Goal: Communication & Community: Answer question/provide support

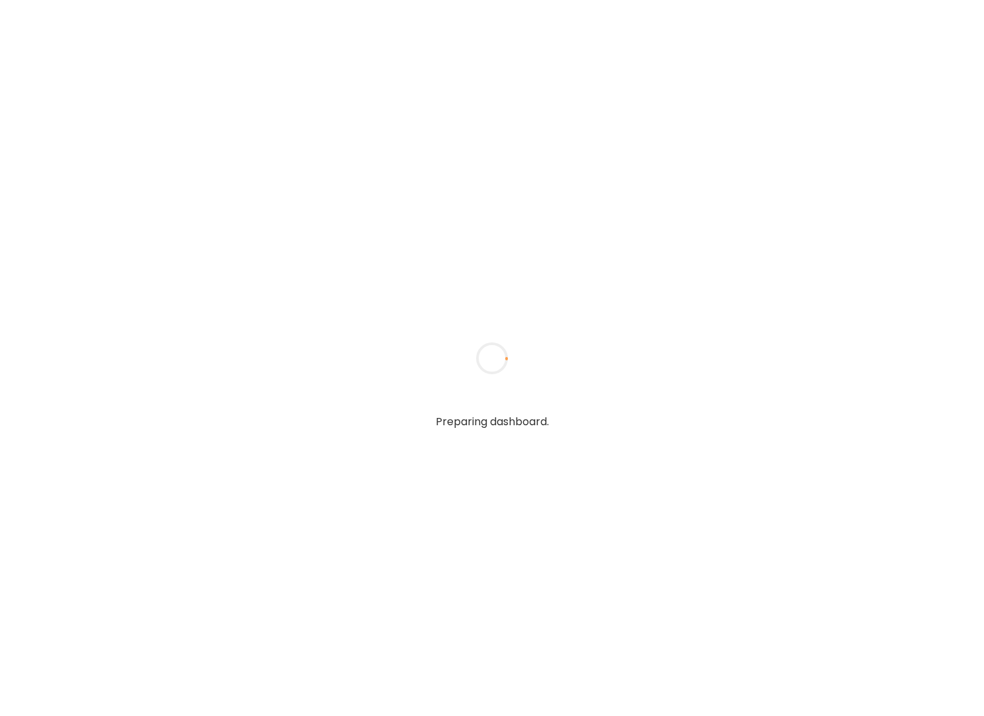
type textarea "**********"
type input "**********"
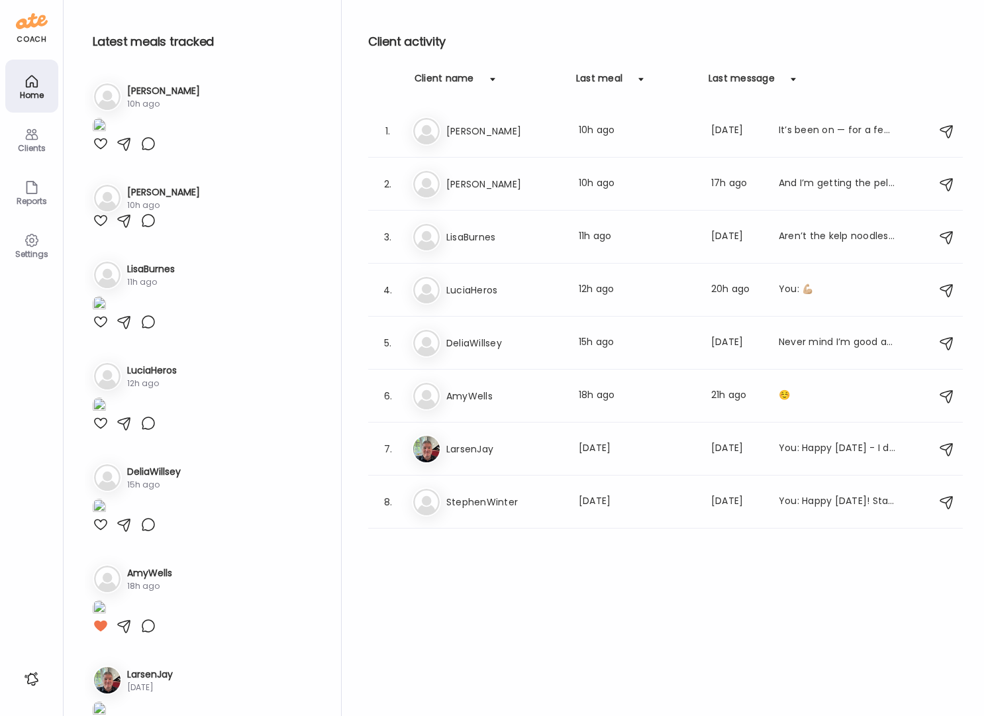
type input "**********"
click at [102, 152] on div at bounding box center [101, 144] width 16 height 16
click at [28, 140] on icon at bounding box center [32, 134] width 16 height 16
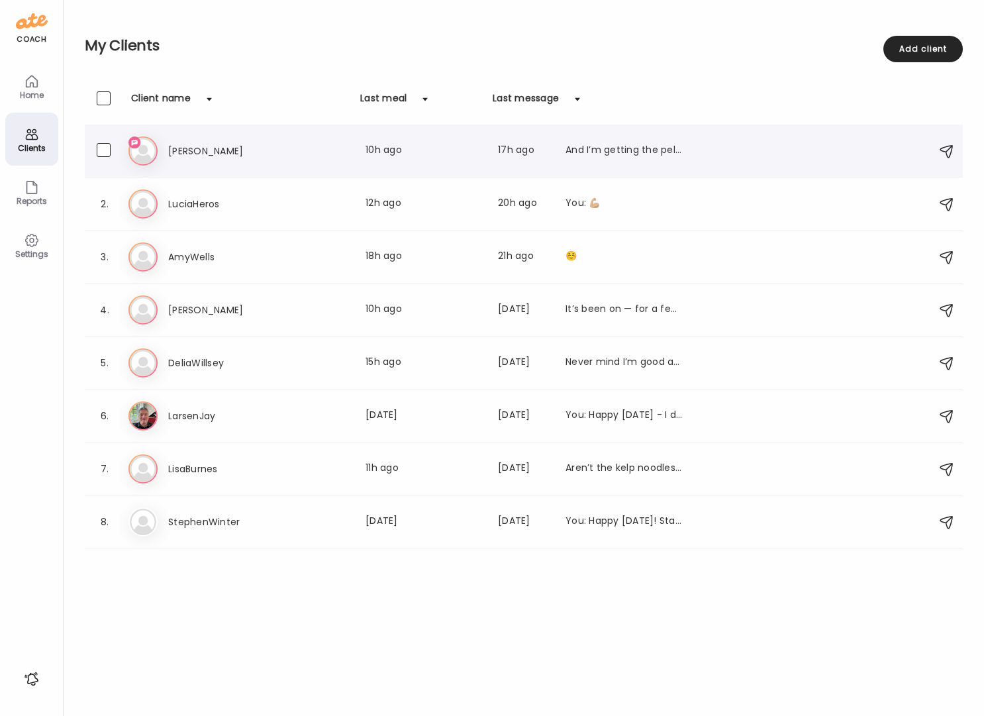
click at [608, 152] on div "And I’m getting the peloton in there twice a week" at bounding box center [623, 151] width 117 height 16
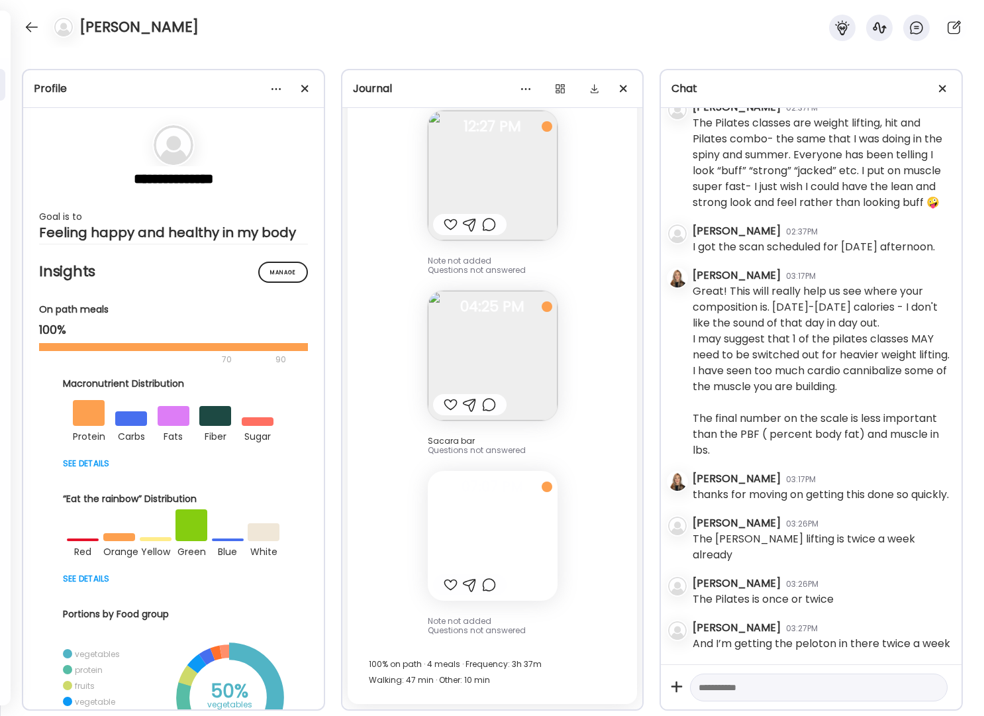
scroll to position [28864, 0]
click at [766, 683] on textarea at bounding box center [806, 687] width 216 height 16
click at [733, 689] on textarea "**********" at bounding box center [806, 679] width 216 height 32
type textarea "**********"
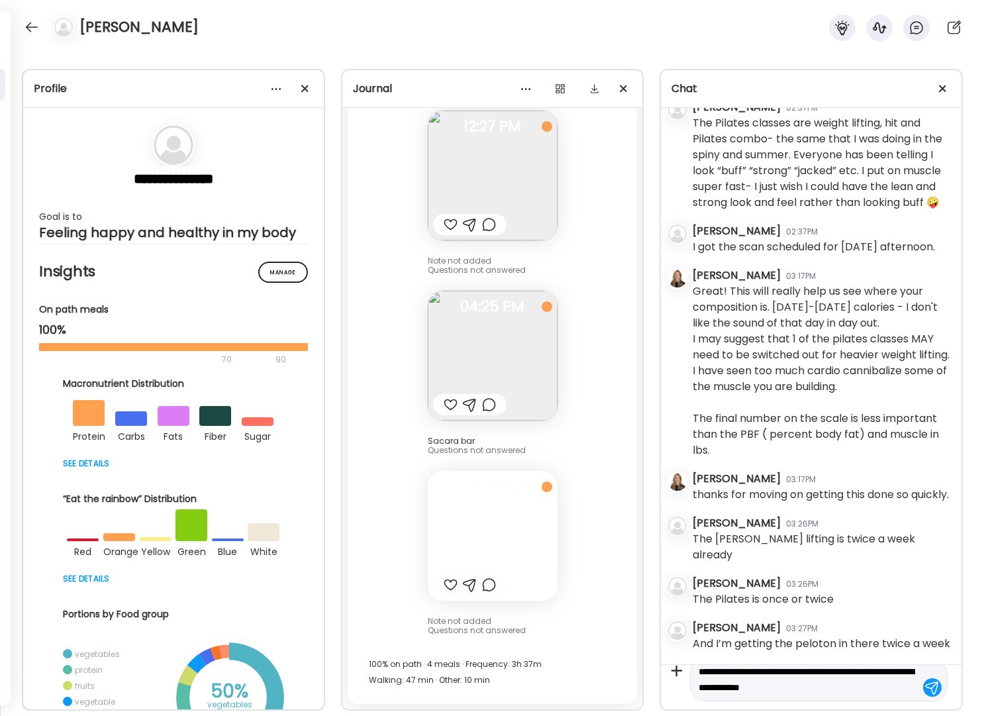
click at [923, 684] on div at bounding box center [932, 687] width 19 height 19
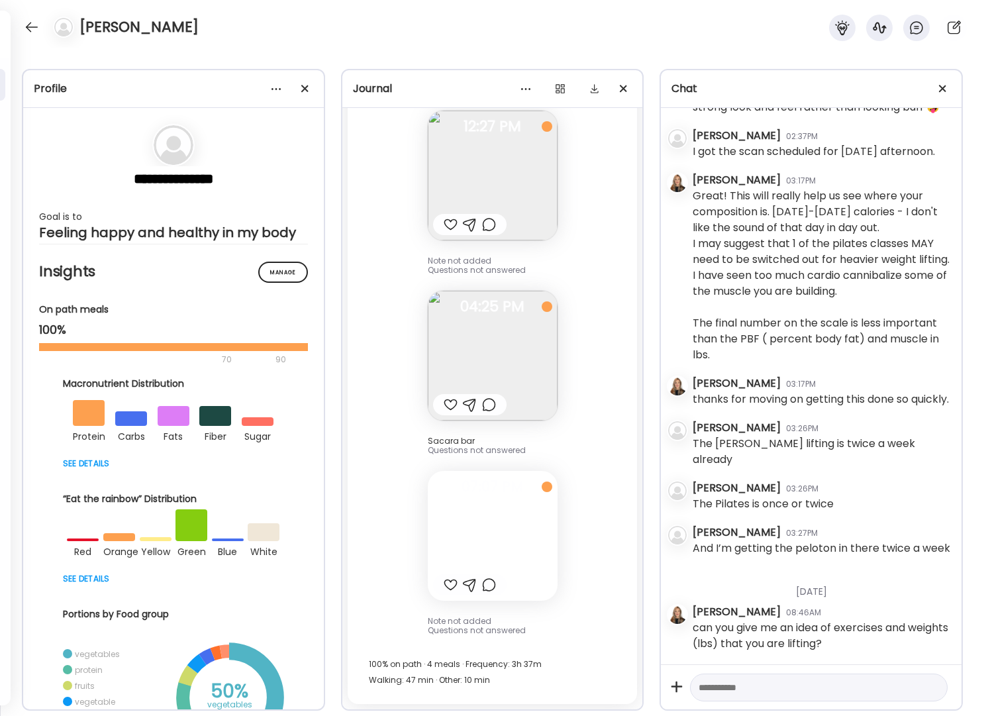
scroll to position [28960, 0]
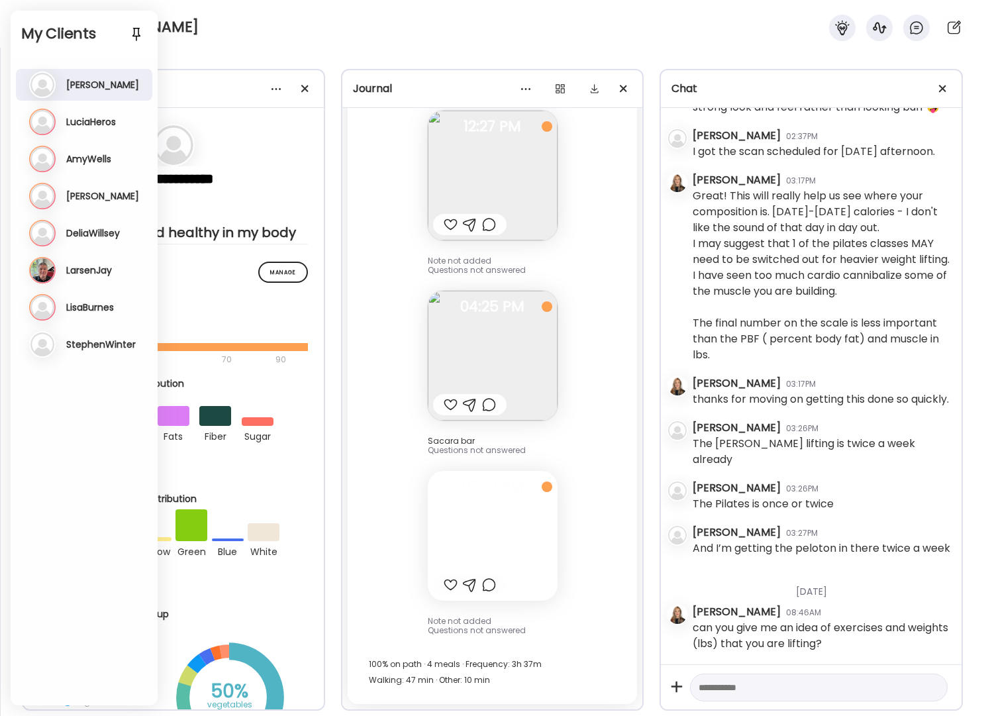
click at [79, 117] on h3 "LuciaHeros" at bounding box center [91, 122] width 50 height 12
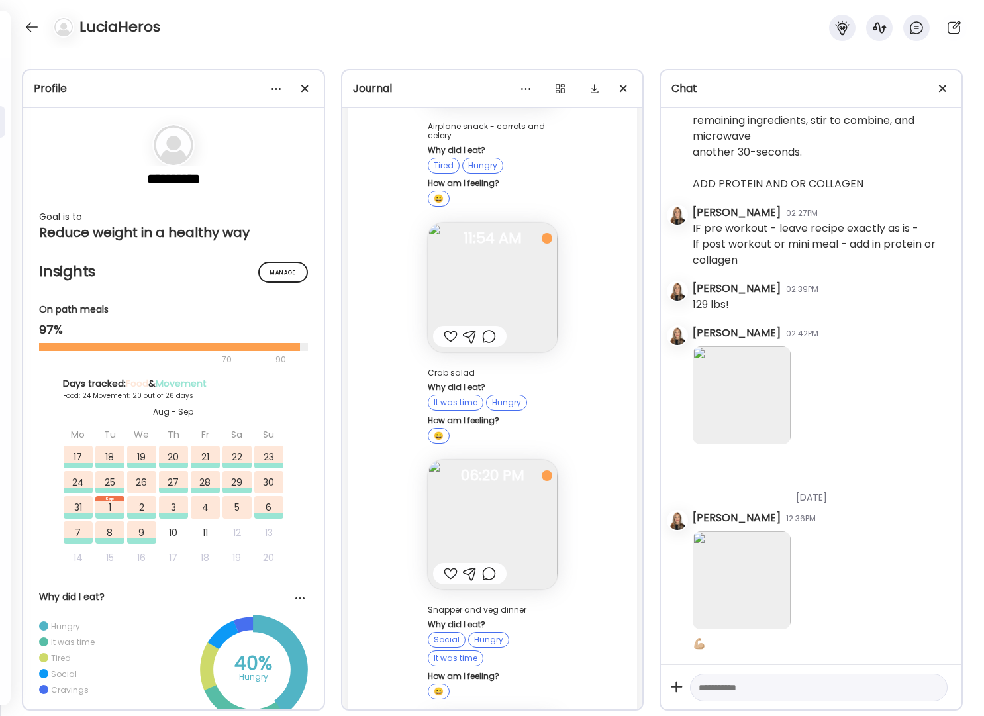
scroll to position [65703, 0]
click at [444, 568] on div at bounding box center [451, 576] width 14 height 16
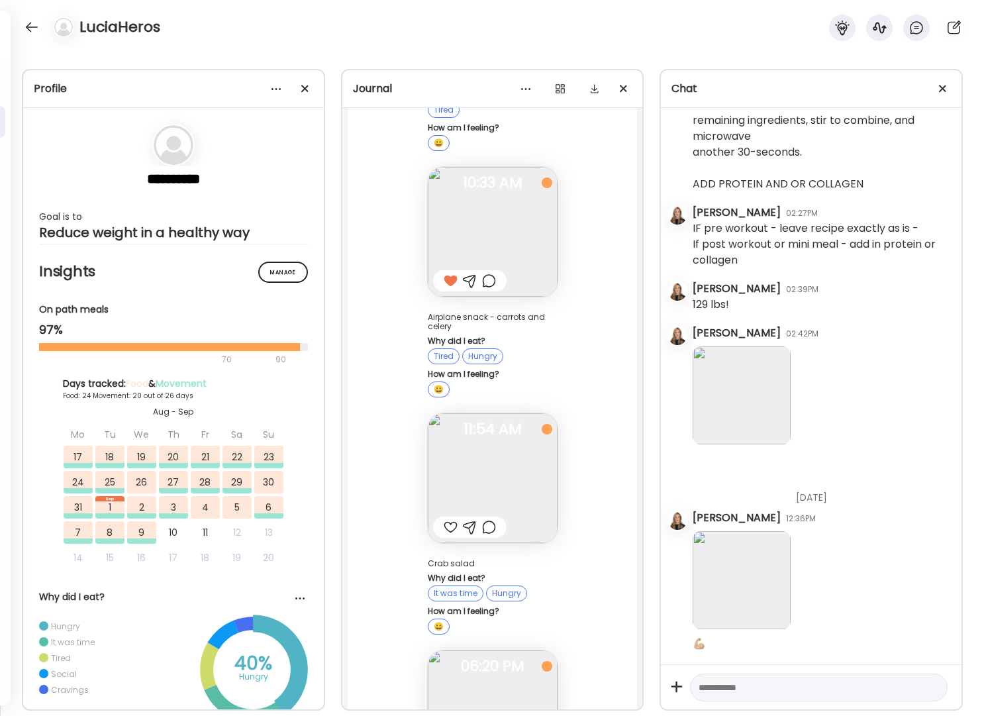
scroll to position [65507, 0]
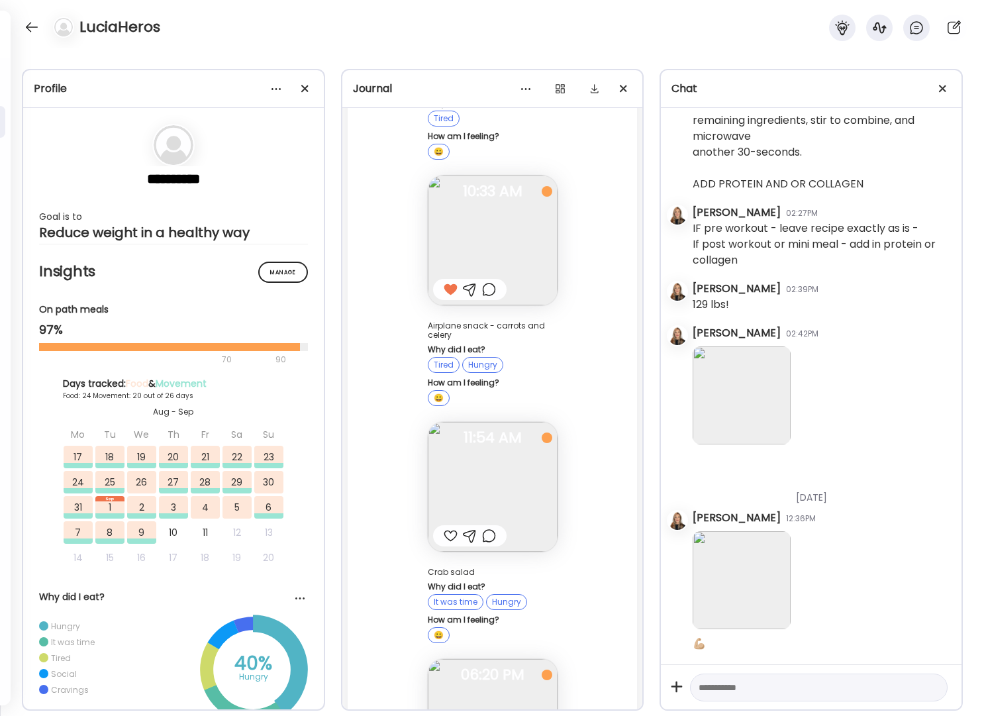
click at [444, 528] on div at bounding box center [451, 536] width 14 height 16
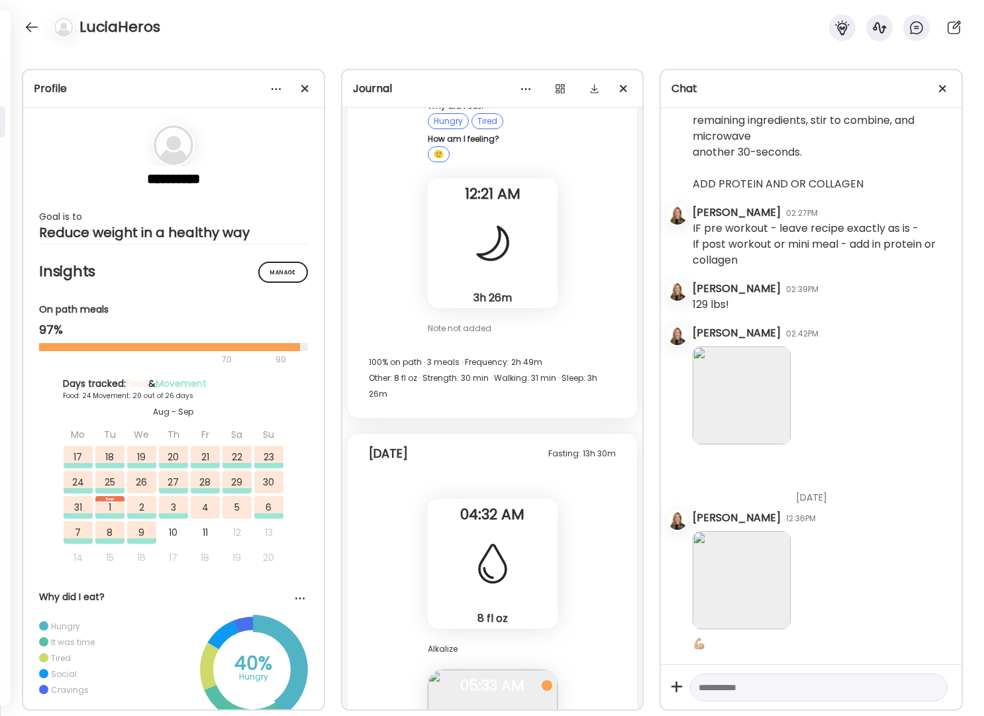
scroll to position [64757, 0]
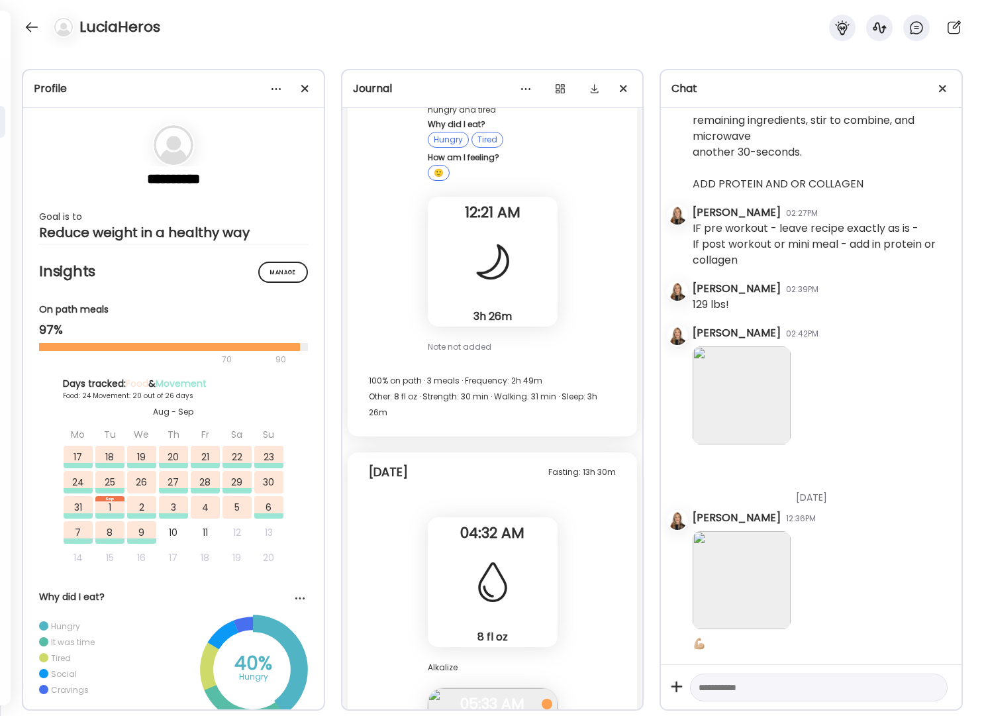
click at [42, 25] on div "LuciaHeros" at bounding box center [492, 24] width 984 height 48
click at [28, 28] on div at bounding box center [31, 27] width 21 height 21
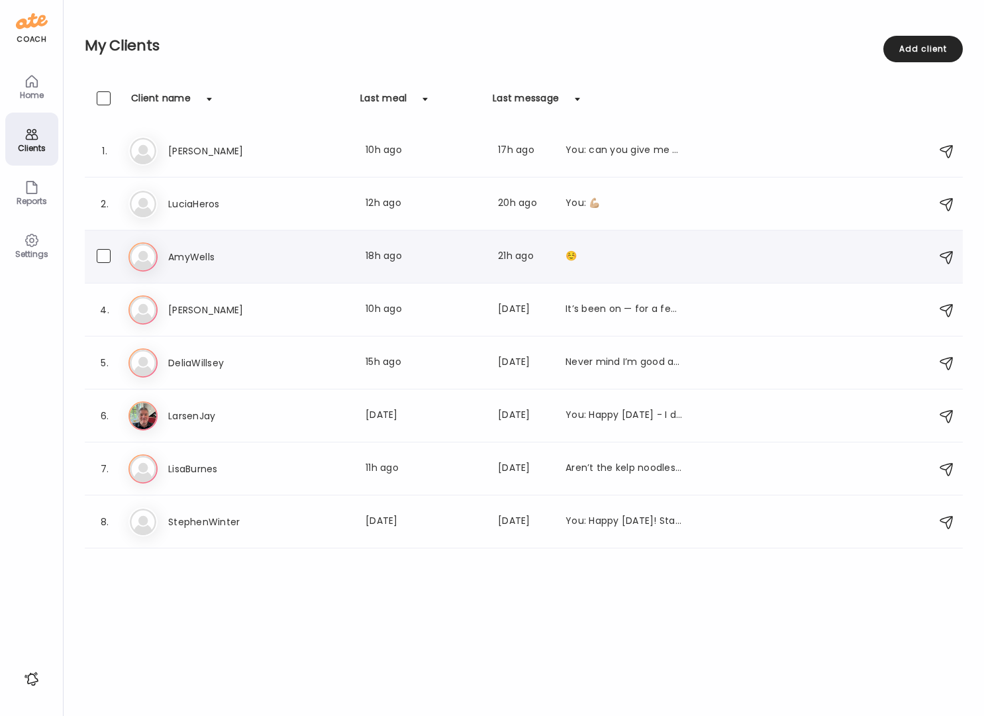
click at [178, 250] on h3 "AmyWells" at bounding box center [226, 257] width 117 height 16
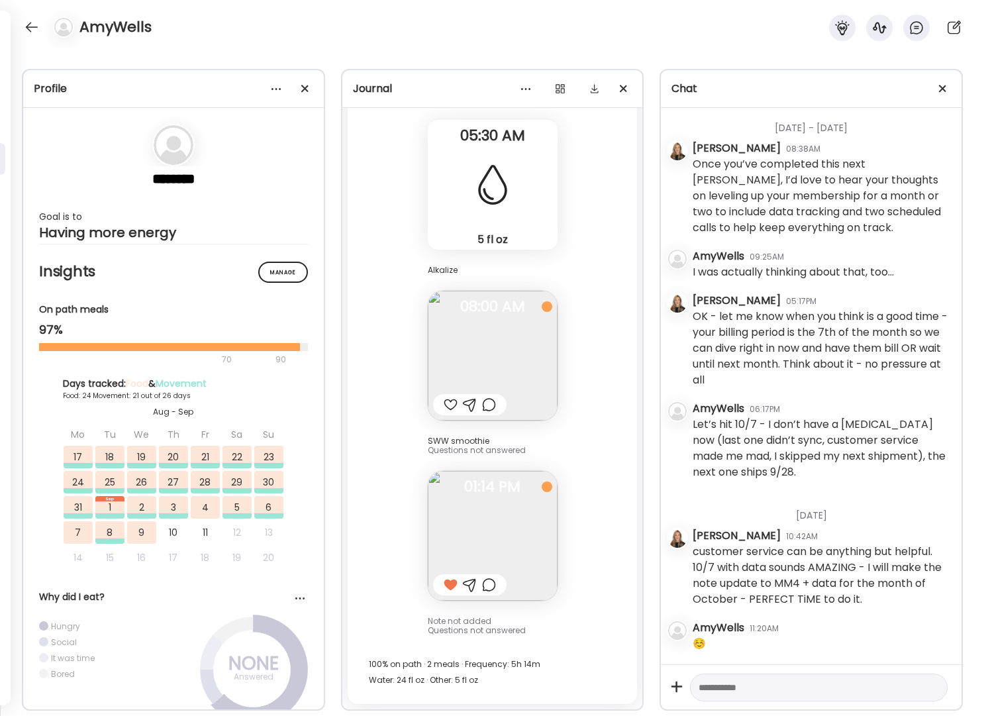
scroll to position [63064, 0]
click at [445, 401] on div at bounding box center [451, 405] width 14 height 16
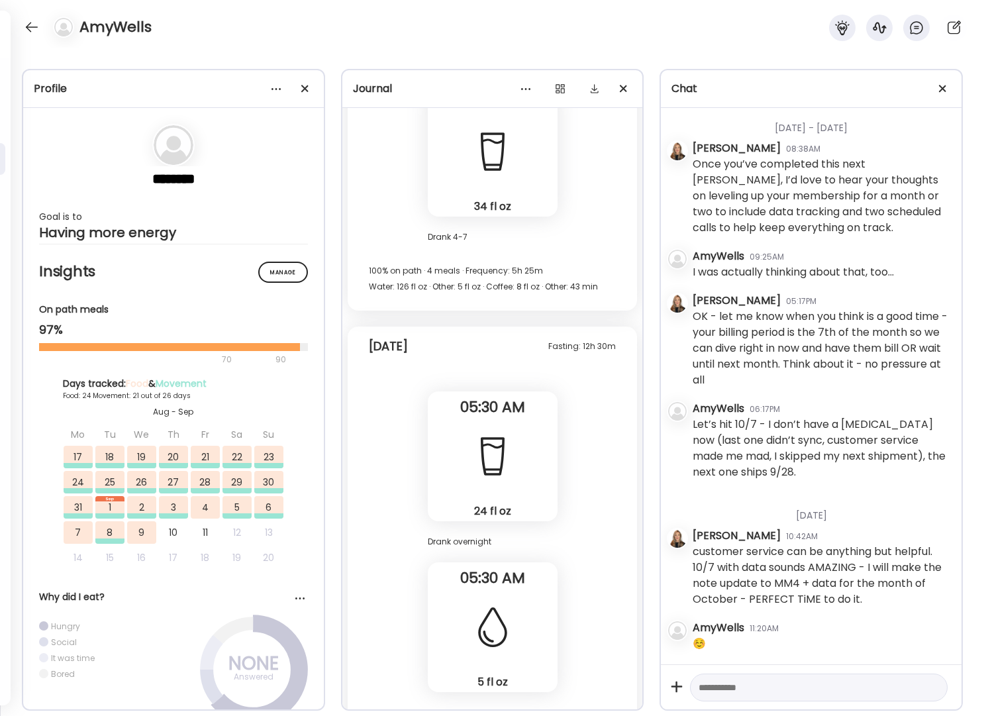
scroll to position [64337, 0]
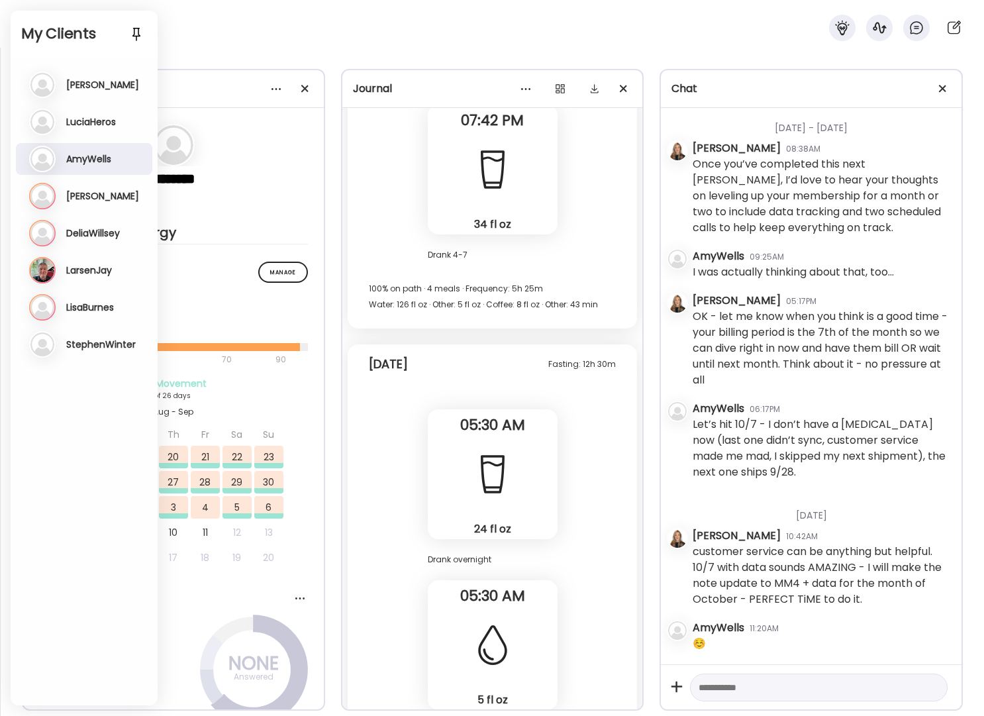
click at [76, 200] on h3 "[PERSON_NAME]" at bounding box center [102, 196] width 73 height 12
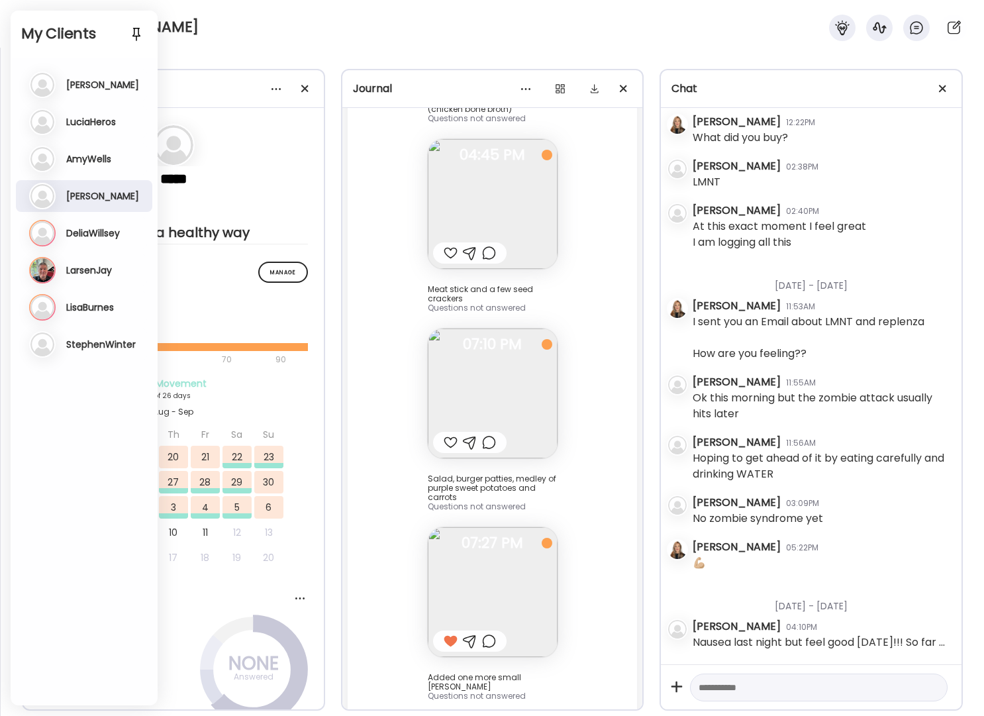
scroll to position [6522, 0]
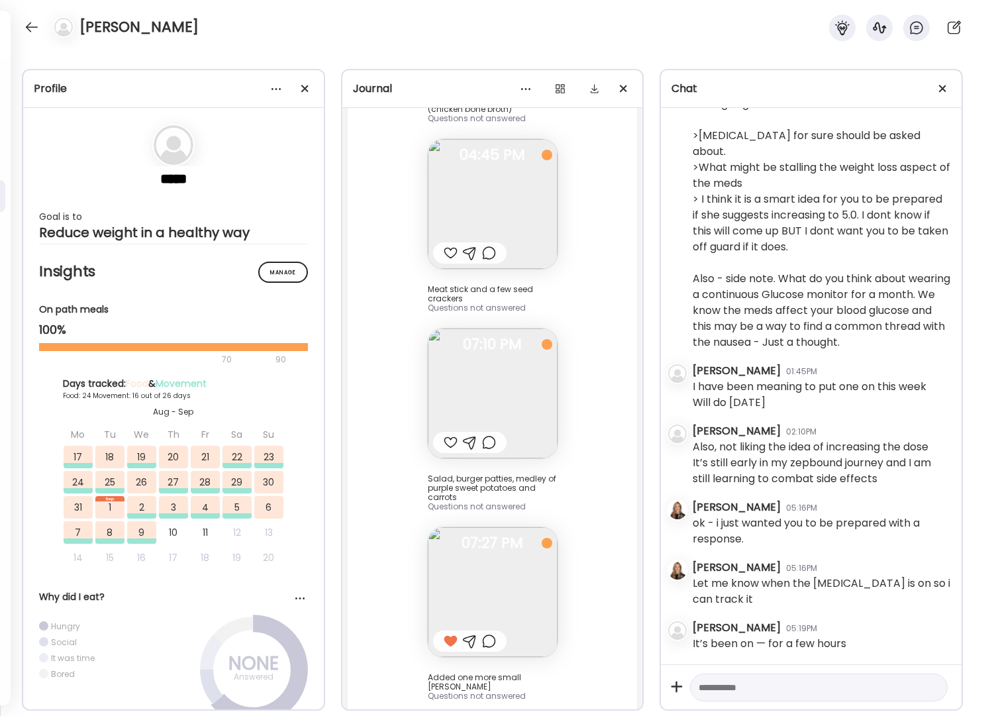
click at [446, 434] on div at bounding box center [451, 442] width 14 height 16
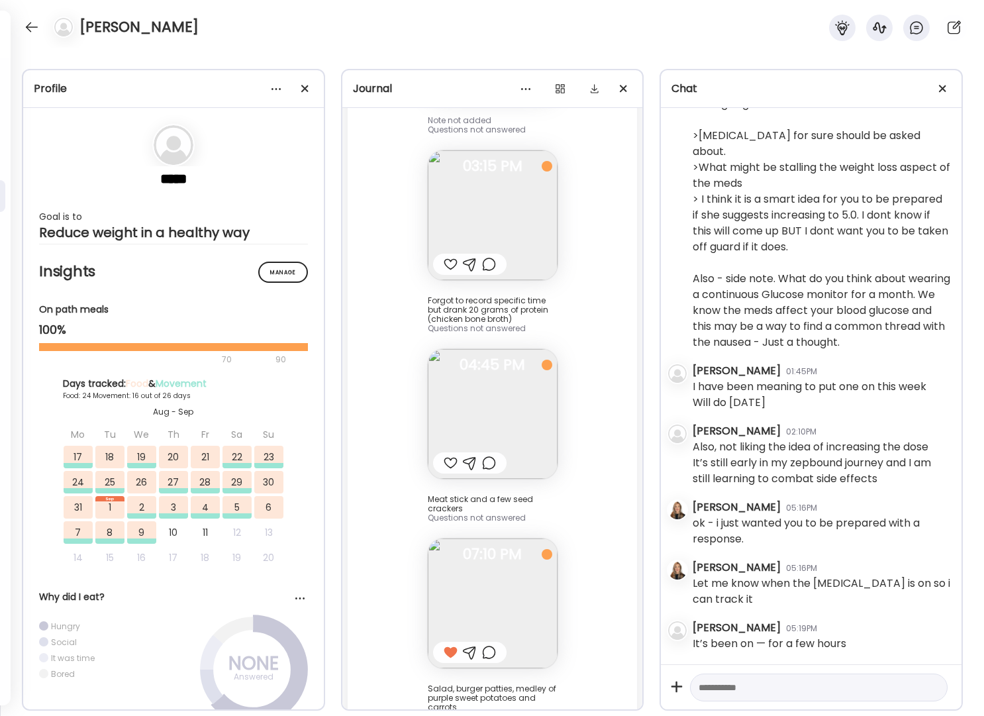
scroll to position [35125, 0]
click at [446, 457] on div at bounding box center [451, 465] width 14 height 16
click at [445, 258] on div at bounding box center [451, 266] width 14 height 16
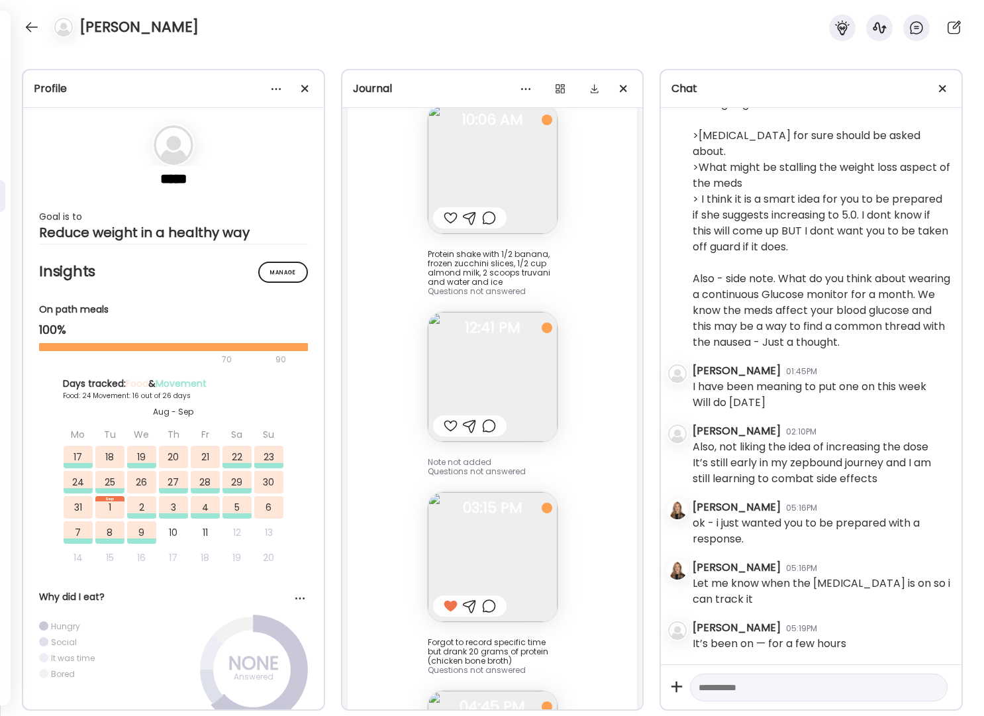
scroll to position [34783, 0]
click at [446, 420] on div at bounding box center [451, 428] width 14 height 16
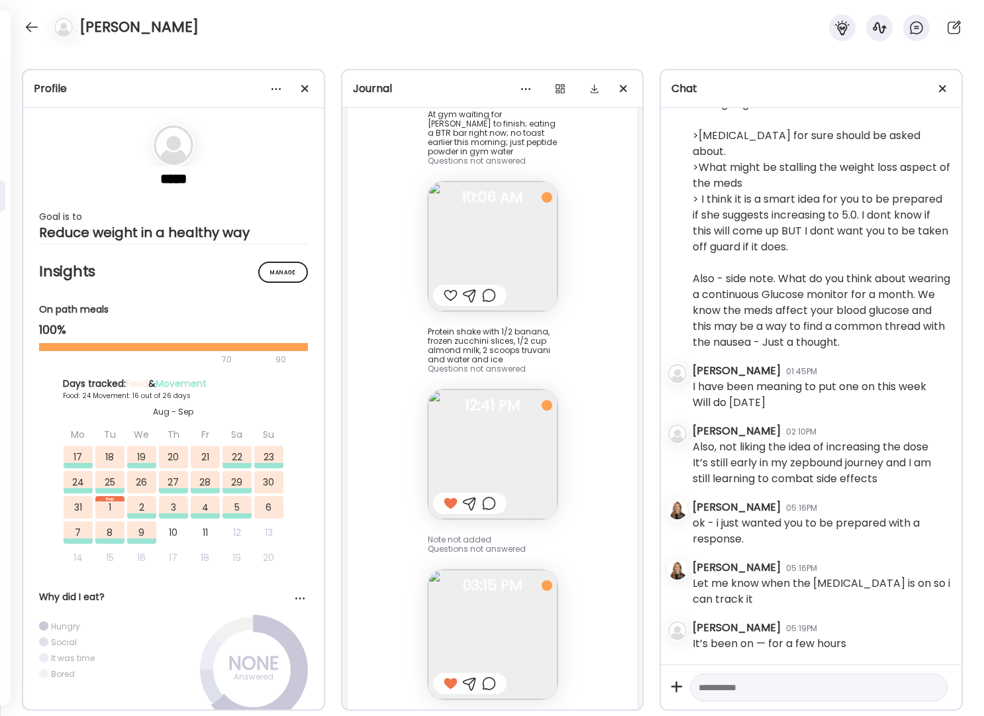
scroll to position [34588, 0]
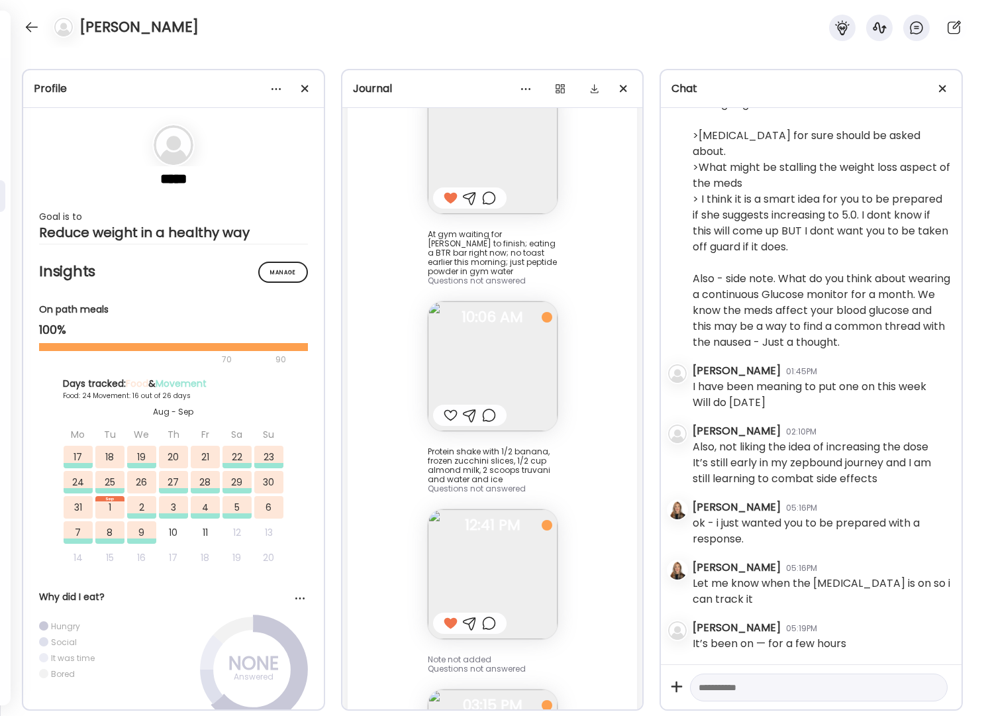
click at [446, 407] on div at bounding box center [451, 415] width 14 height 16
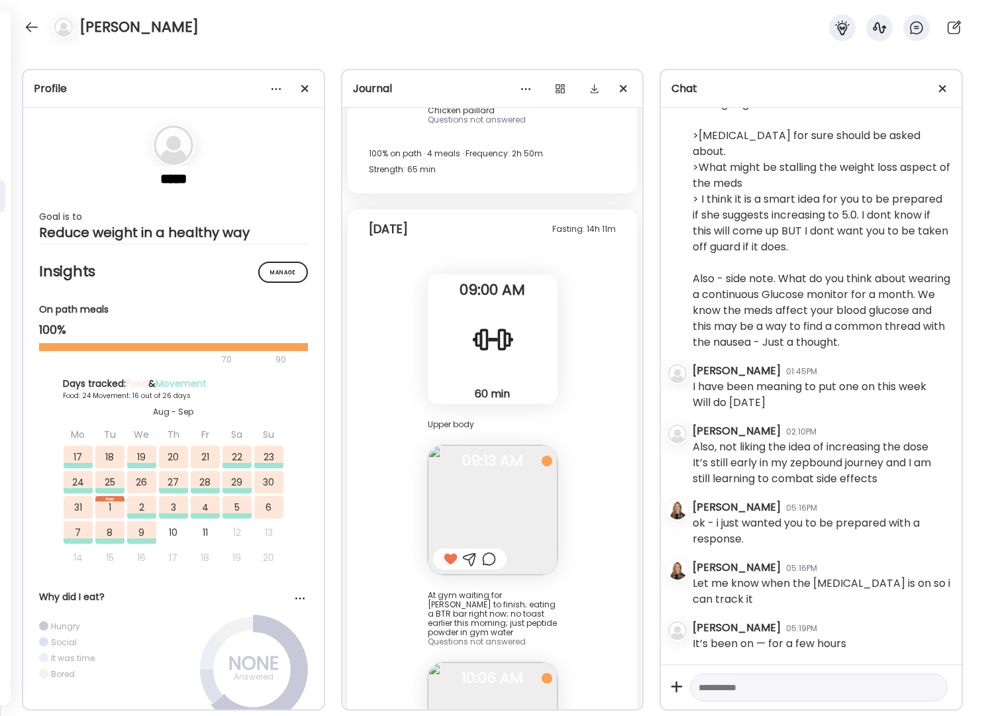
scroll to position [34216, 0]
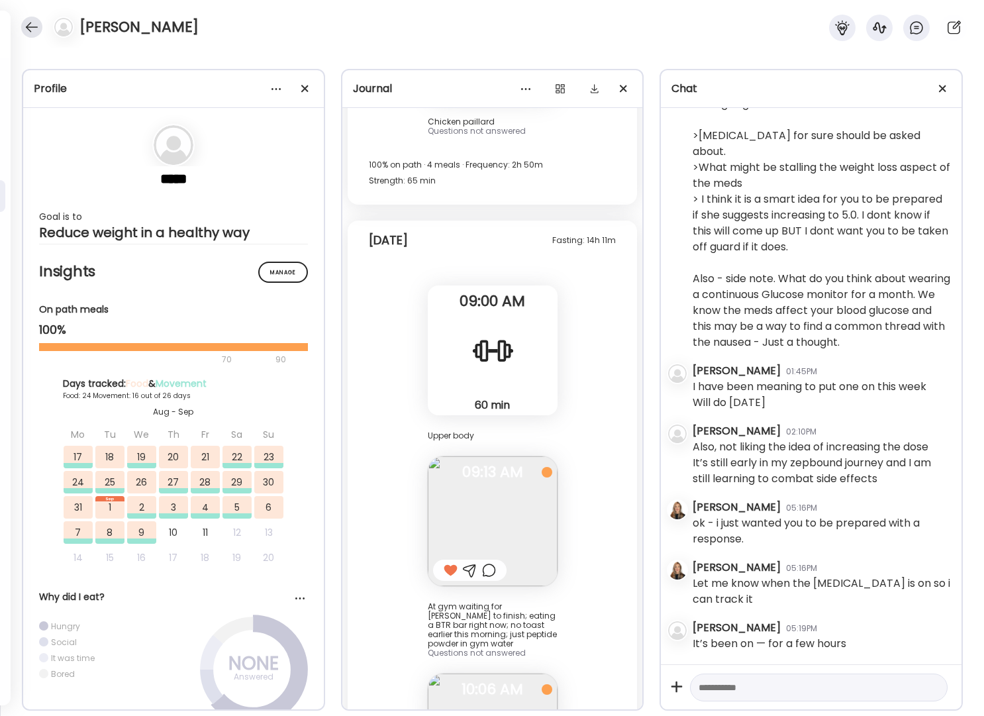
click at [33, 32] on div at bounding box center [31, 27] width 21 height 21
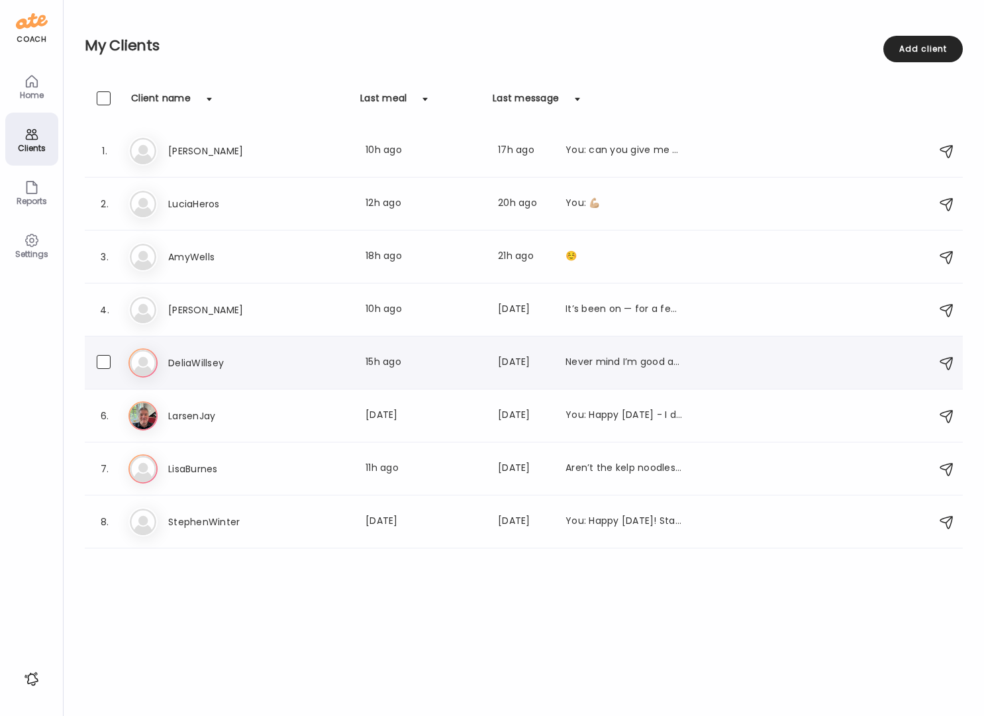
click at [211, 360] on h3 "DeliaWillsey" at bounding box center [226, 363] width 117 height 16
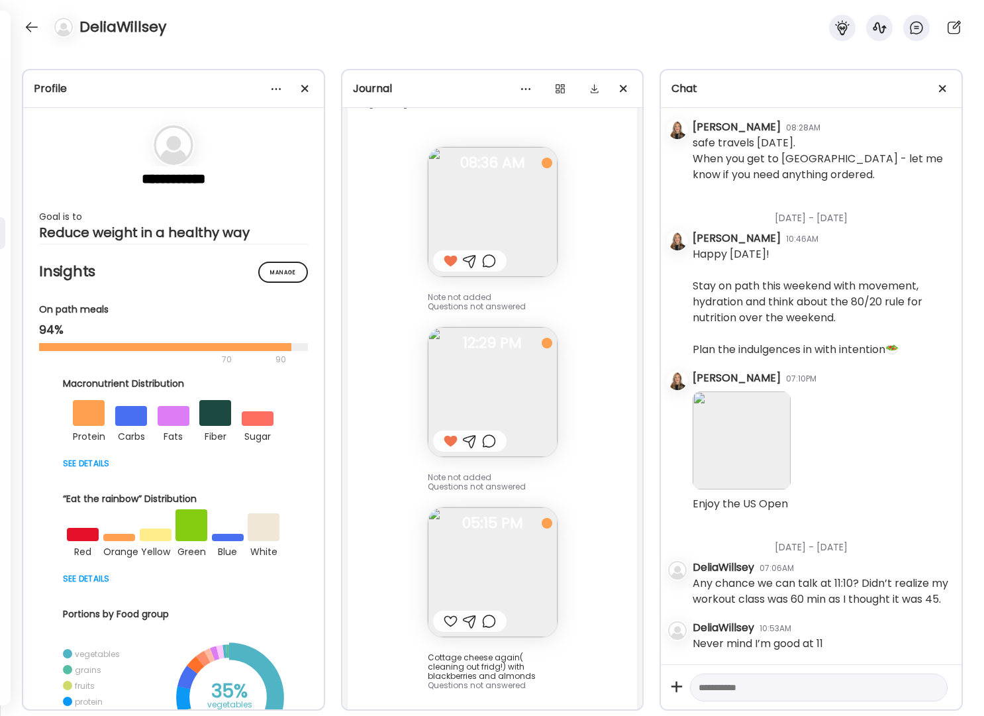
scroll to position [17953, 0]
click at [447, 613] on div at bounding box center [451, 621] width 14 height 16
click at [745, 696] on div at bounding box center [818, 687] width 257 height 28
click at [749, 686] on textarea at bounding box center [806, 687] width 216 height 16
type textarea "**********"
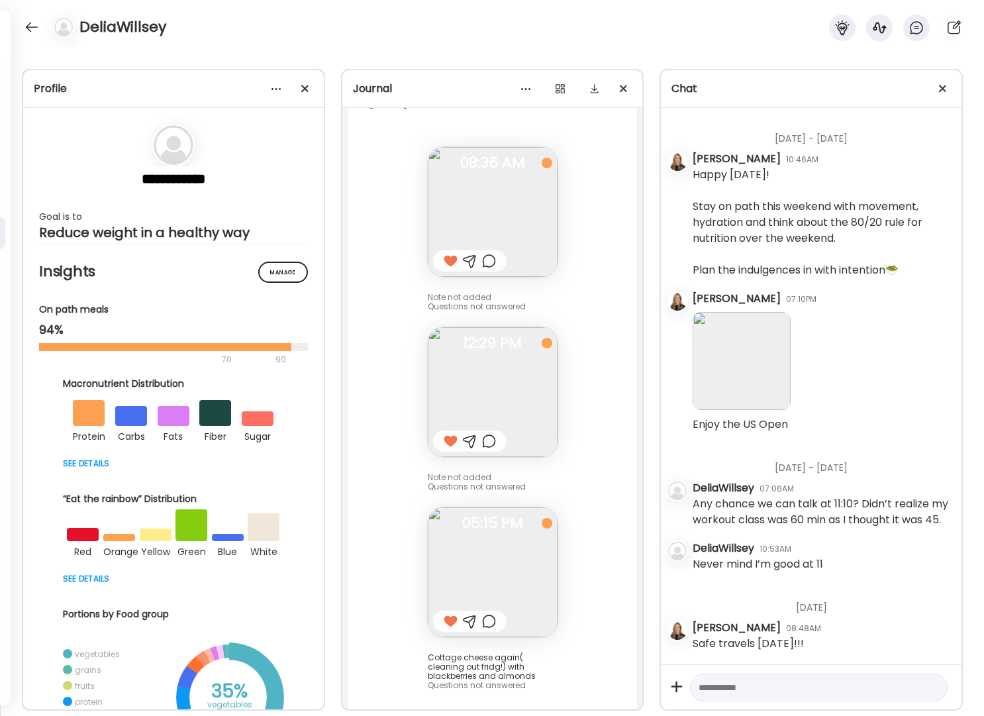
scroll to position [18033, 0]
click at [26, 28] on div at bounding box center [31, 27] width 21 height 21
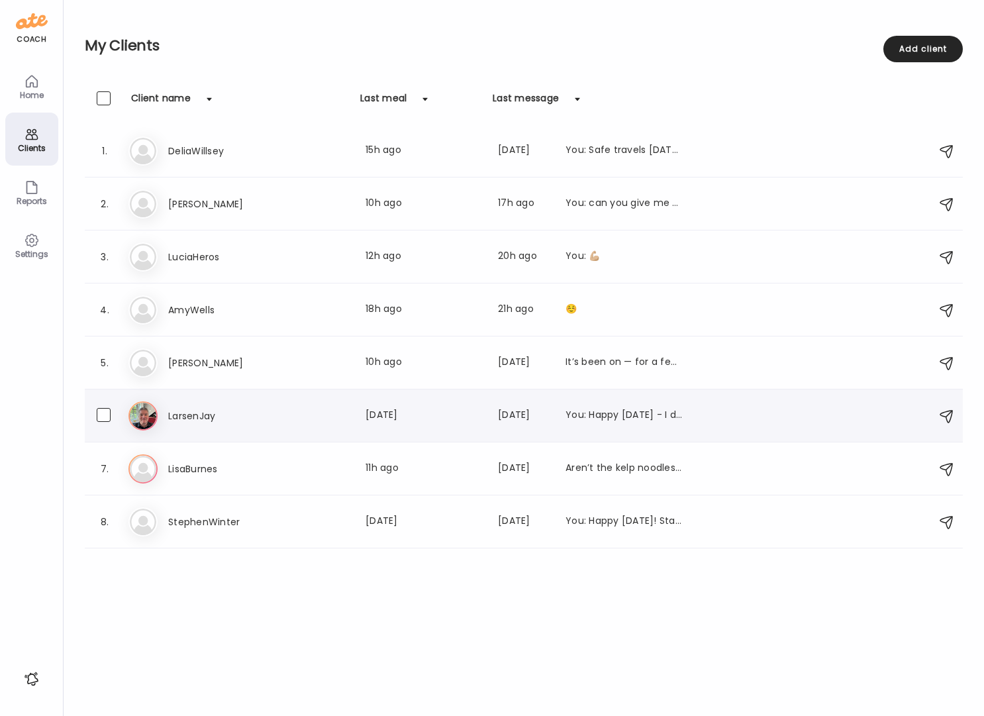
click at [193, 403] on div "La LarsenJay Last meal: [DATE] Last message: [DATE] You: Happy [DATE] - I dont …" at bounding box center [525, 415] width 794 height 29
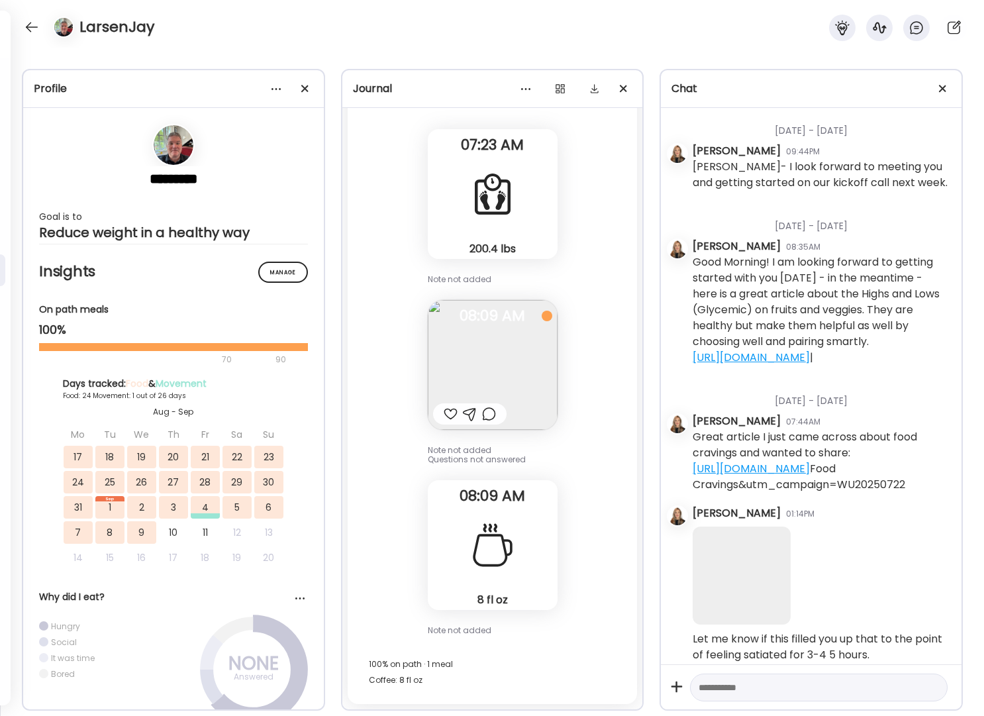
scroll to position [9796, 0]
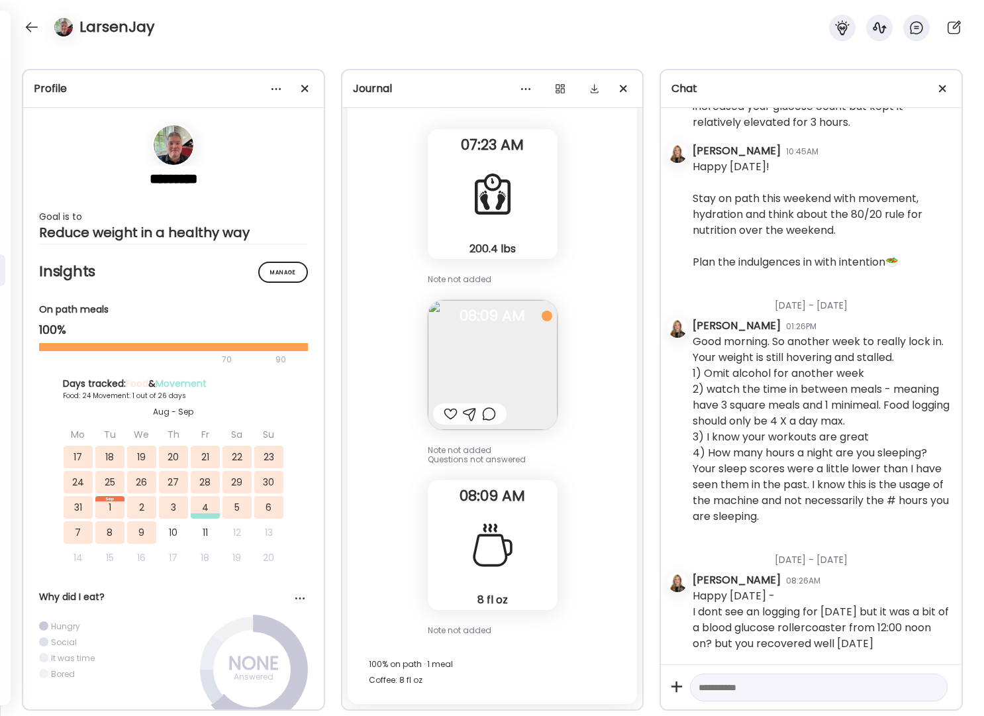
click at [447, 413] on div at bounding box center [451, 414] width 14 height 16
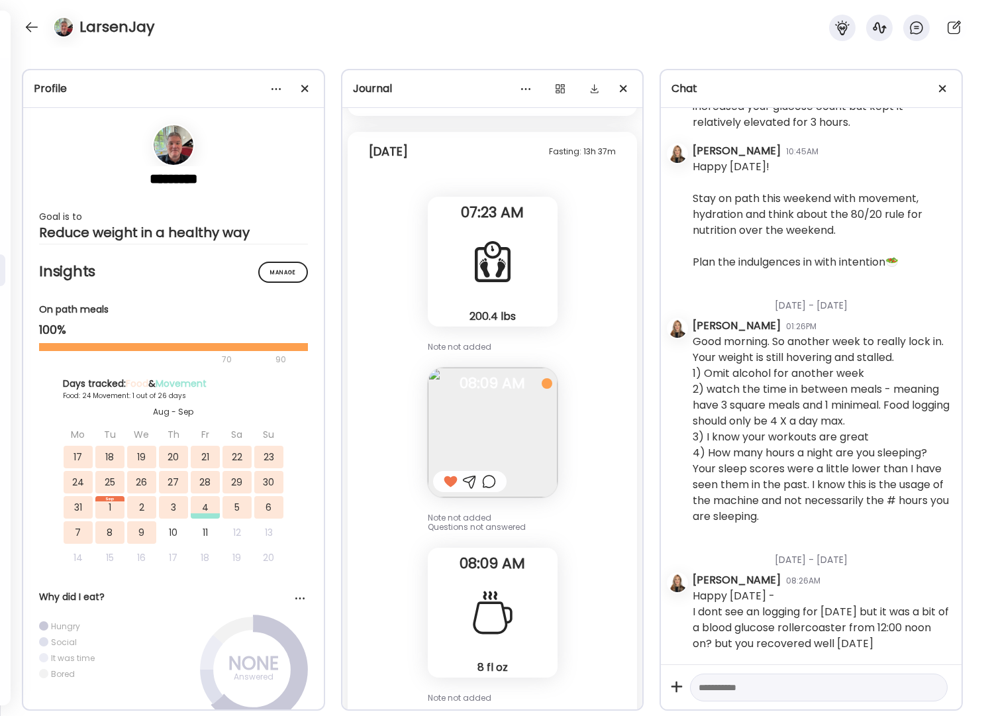
scroll to position [38440, 0]
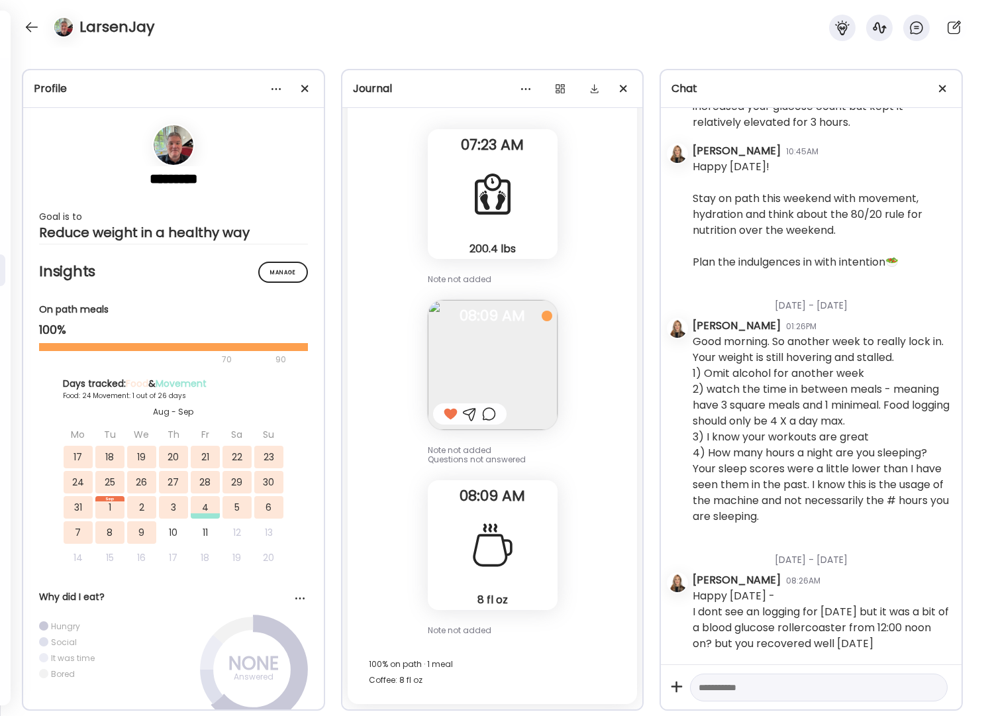
drag, startPoint x: 727, startPoint y: 692, endPoint x: 735, endPoint y: 693, distance: 7.3
click at [727, 692] on textarea at bounding box center [806, 687] width 216 height 16
type textarea "*"
type textarea "**********"
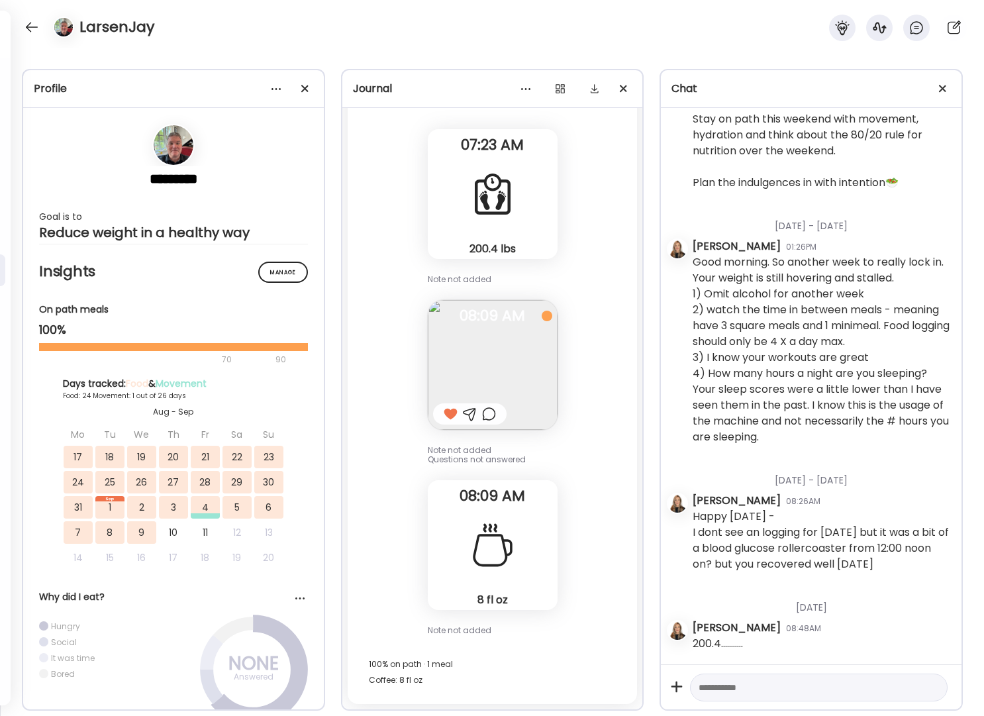
scroll to position [9876, 0]
click at [38, 26] on div at bounding box center [31, 27] width 21 height 21
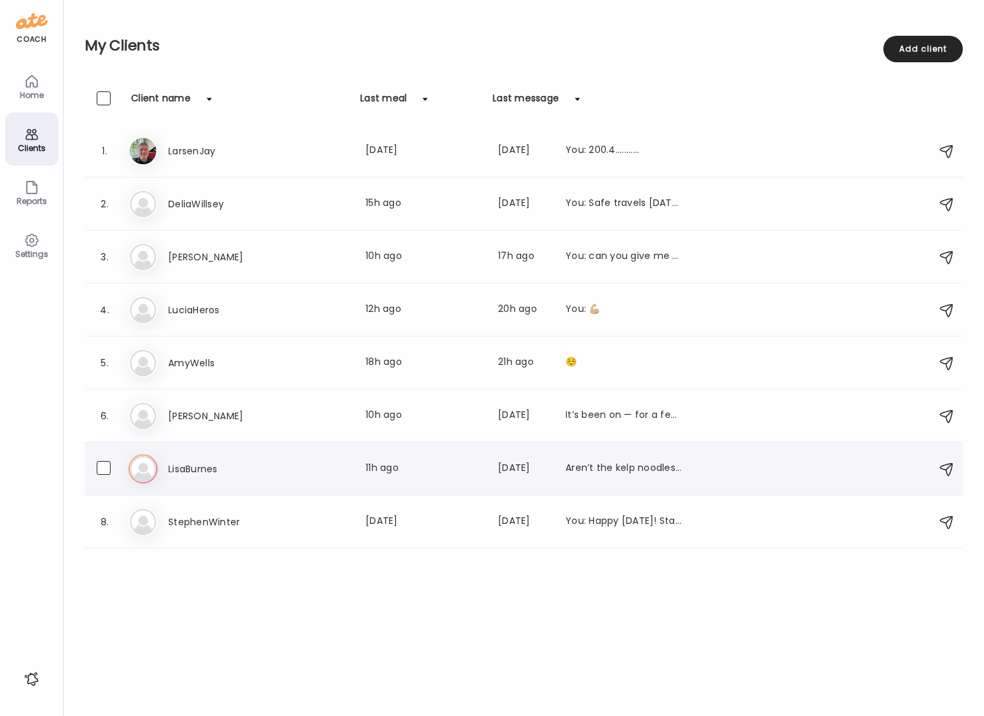
click at [210, 469] on h3 "LisaBurnes" at bounding box center [226, 469] width 117 height 16
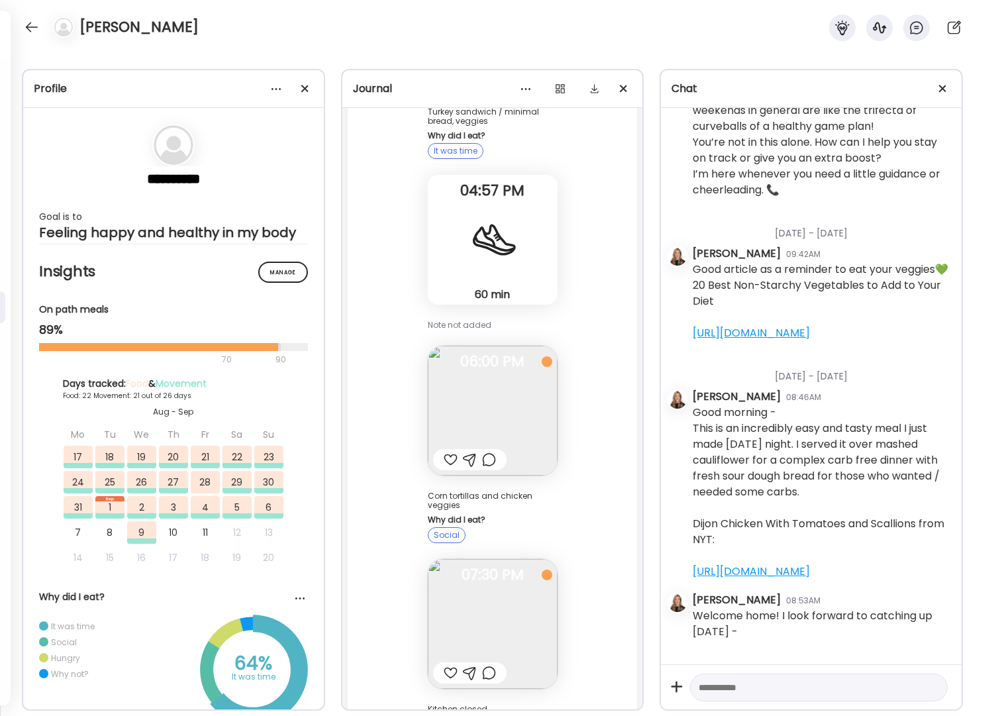
scroll to position [3867, 0]
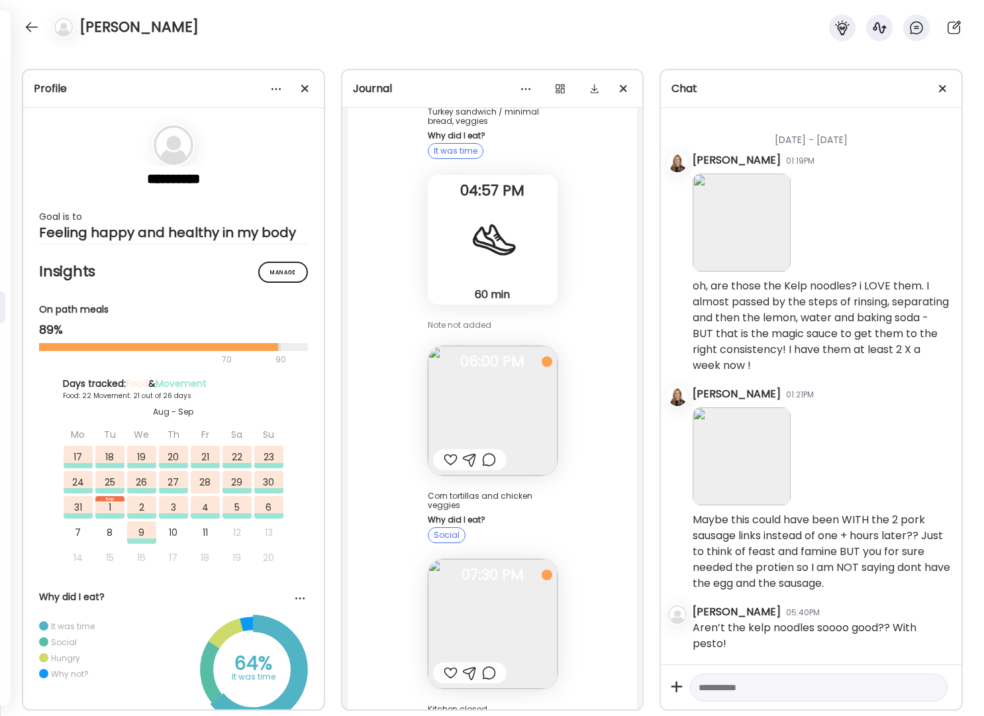
click at [445, 665] on div at bounding box center [451, 673] width 14 height 16
click at [492, 346] on img at bounding box center [493, 411] width 130 height 130
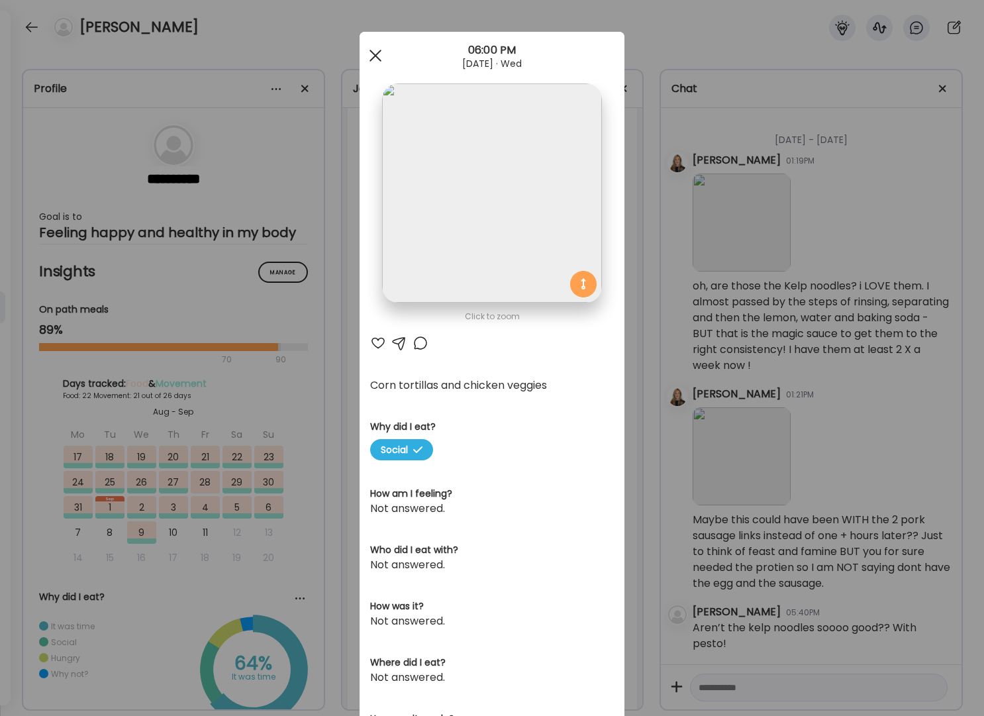
click at [369, 54] on span at bounding box center [375, 56] width 12 height 12
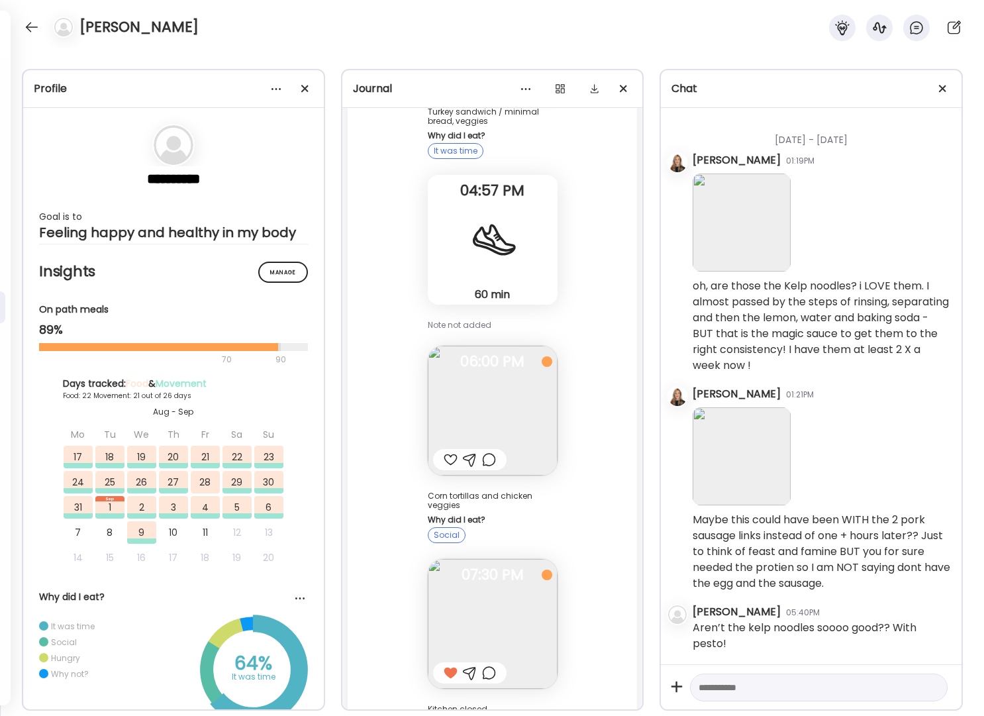
click at [444, 451] on div at bounding box center [451, 459] width 14 height 16
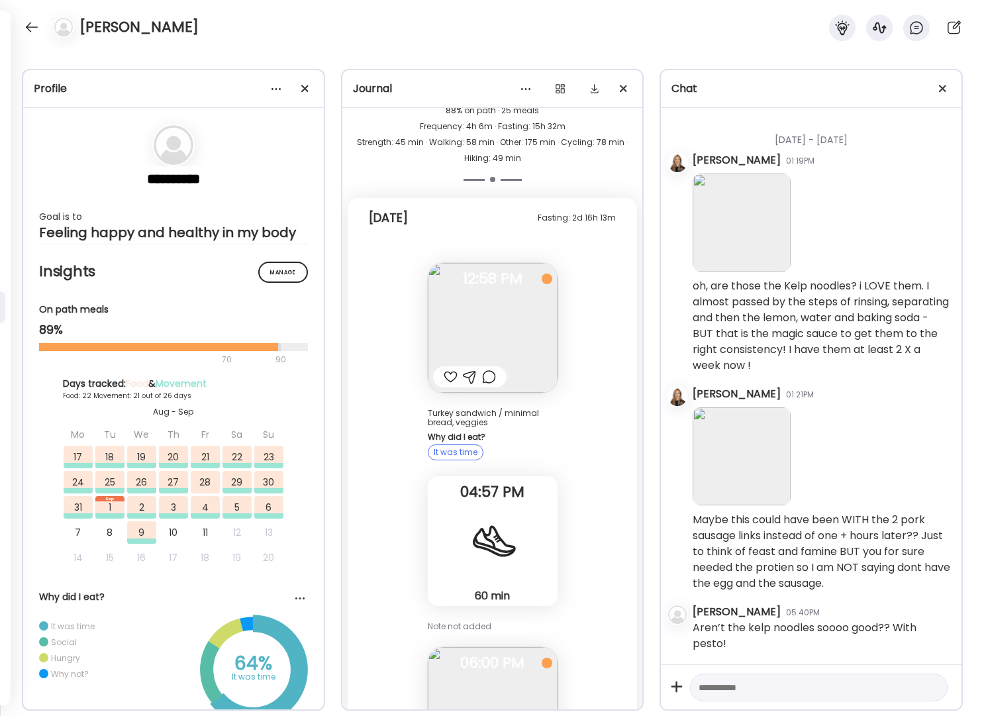
scroll to position [30662, 0]
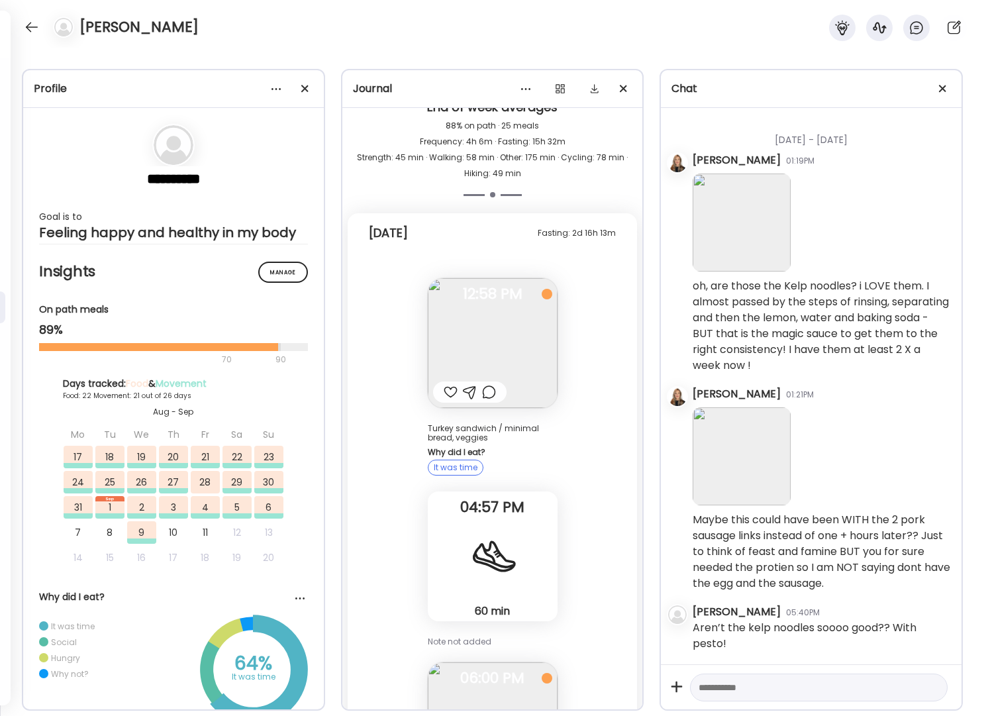
click at [445, 384] on div at bounding box center [451, 392] width 14 height 16
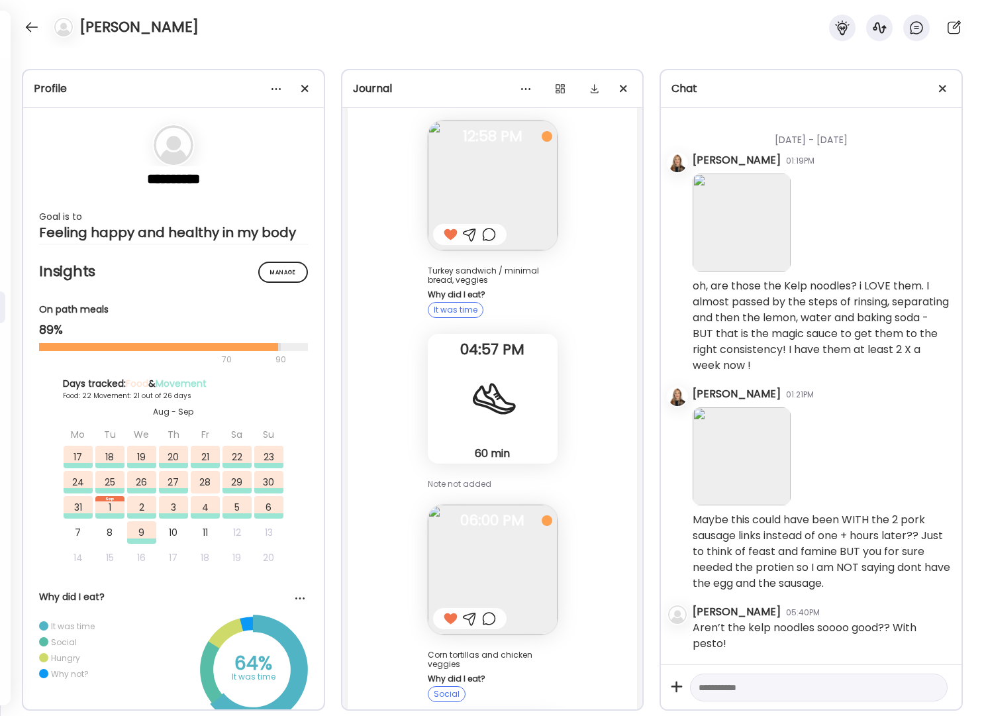
scroll to position [30846, 0]
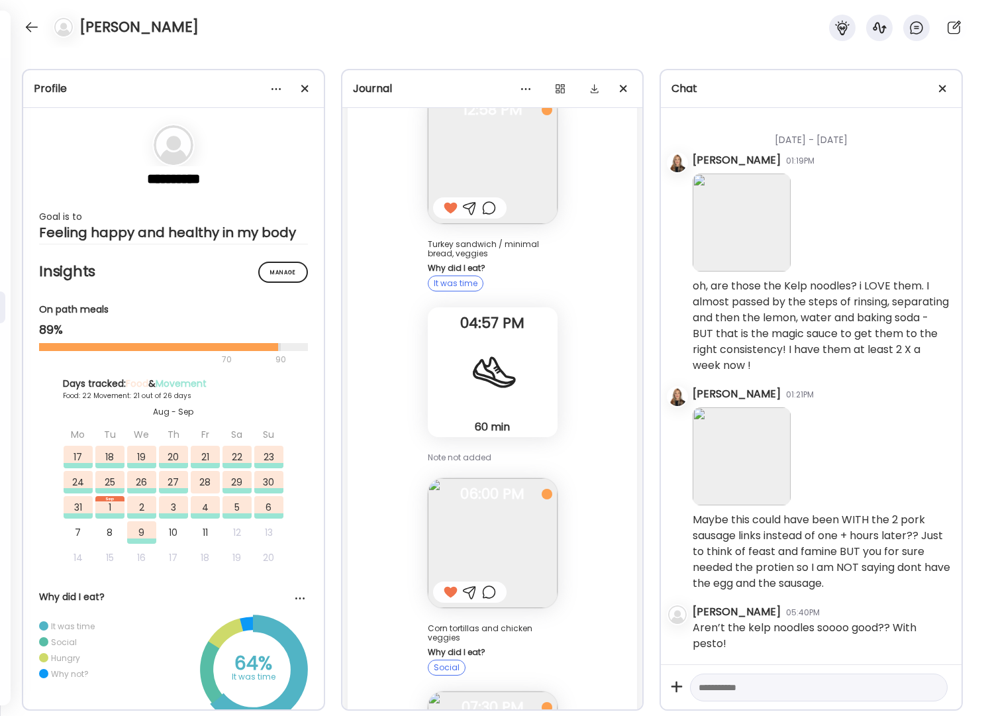
click at [466, 584] on div at bounding box center [470, 592] width 14 height 16
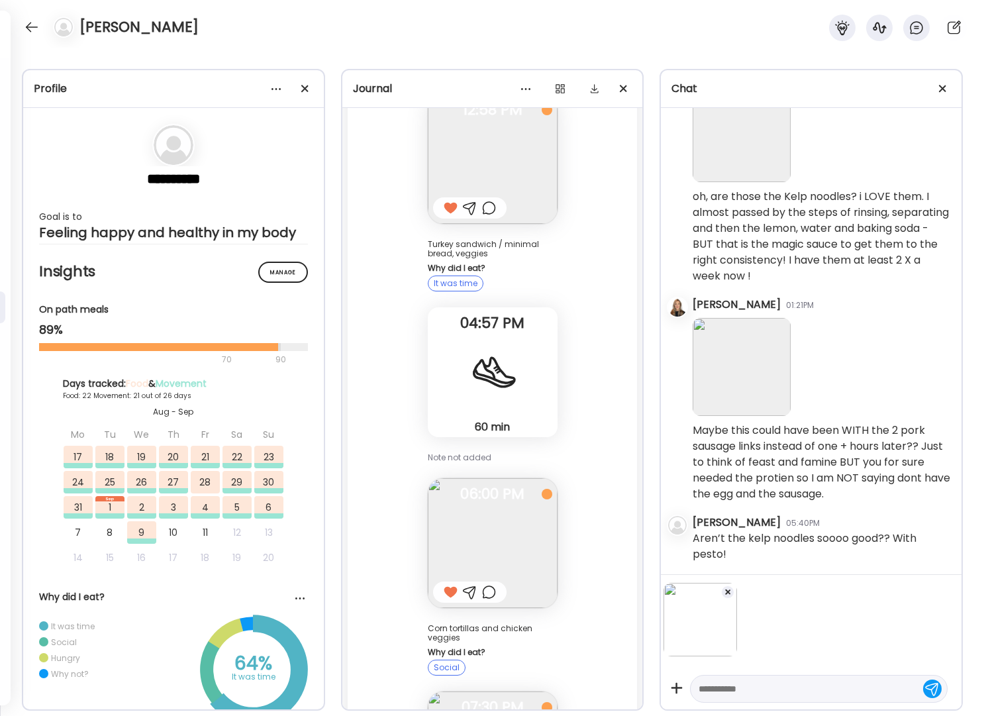
click at [729, 688] on textarea at bounding box center [806, 688] width 216 height 16
type textarea "**********"
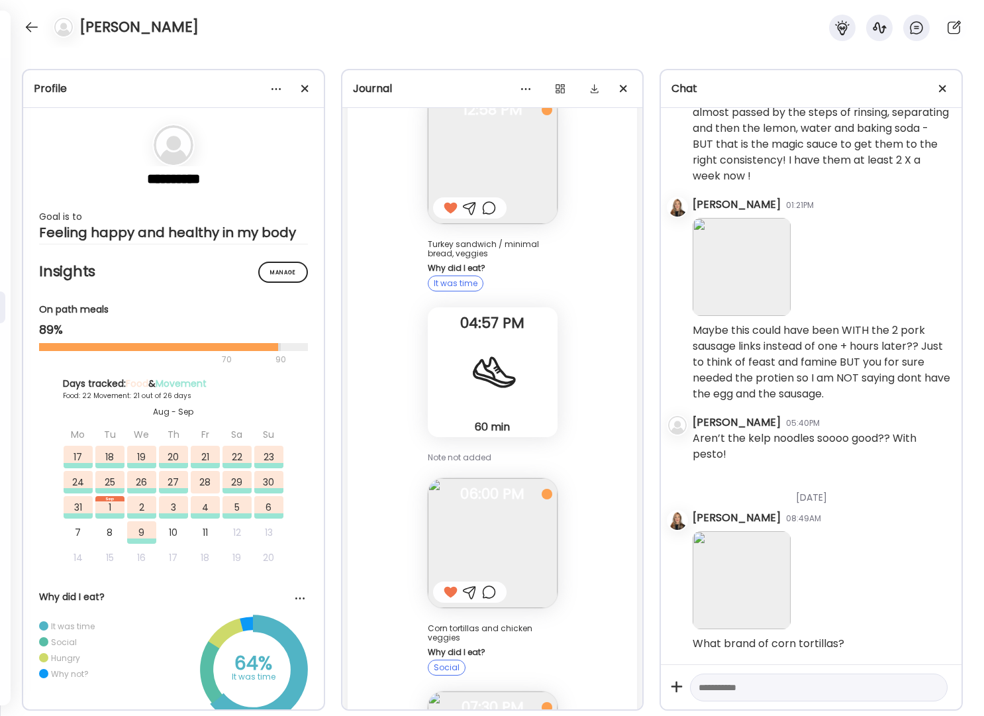
scroll to position [4057, 0]
click at [40, 28] on div at bounding box center [31, 27] width 21 height 21
